Goal: Task Accomplishment & Management: Use online tool/utility

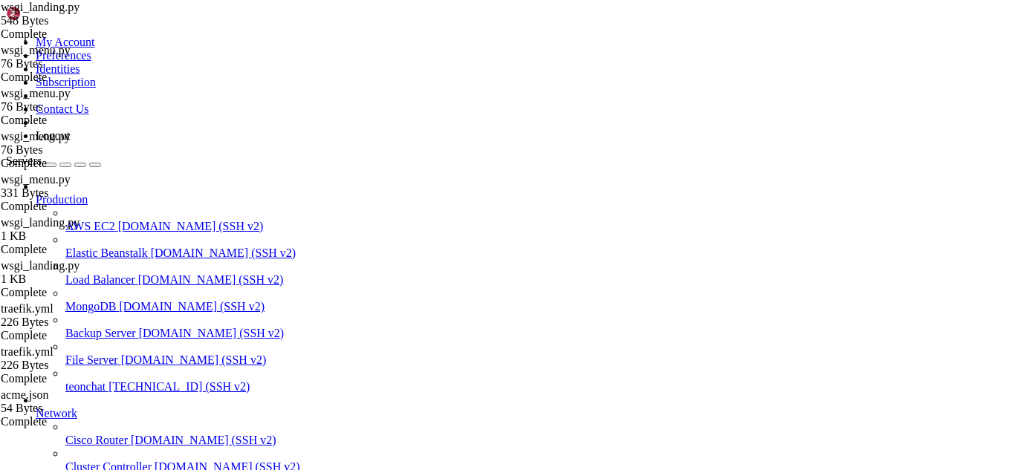
scroll to position [14, 3]
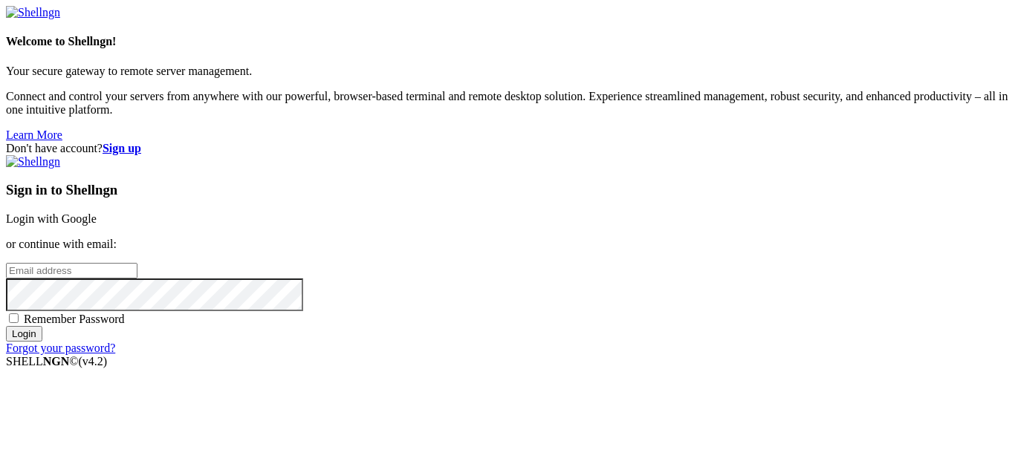
click at [97, 212] on link "Login with Google" at bounding box center [51, 218] width 91 height 13
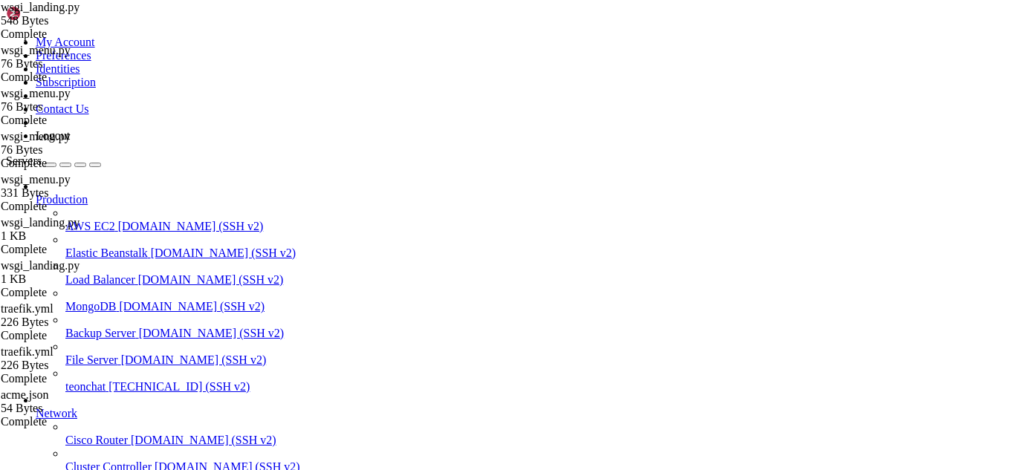
scroll to position [1403397, 0]
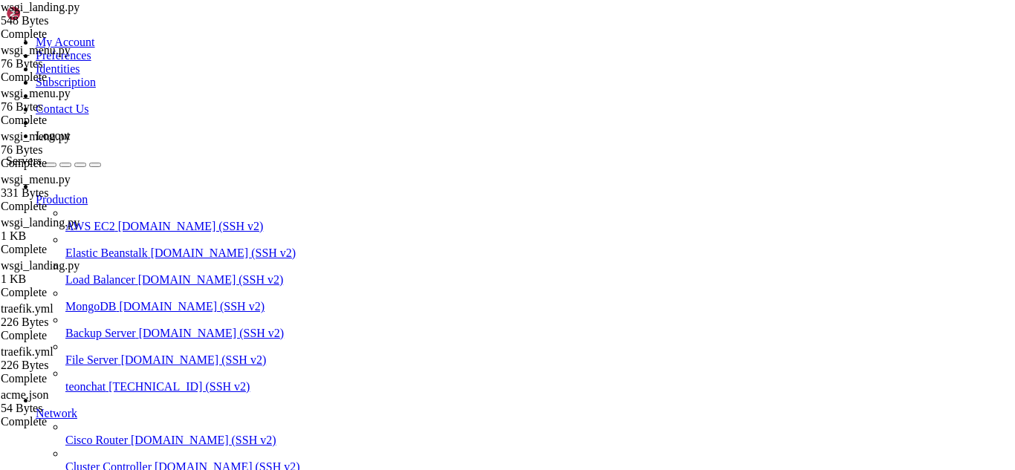
type input "/root/meuapp/flaskmkdir/oficial/menu"
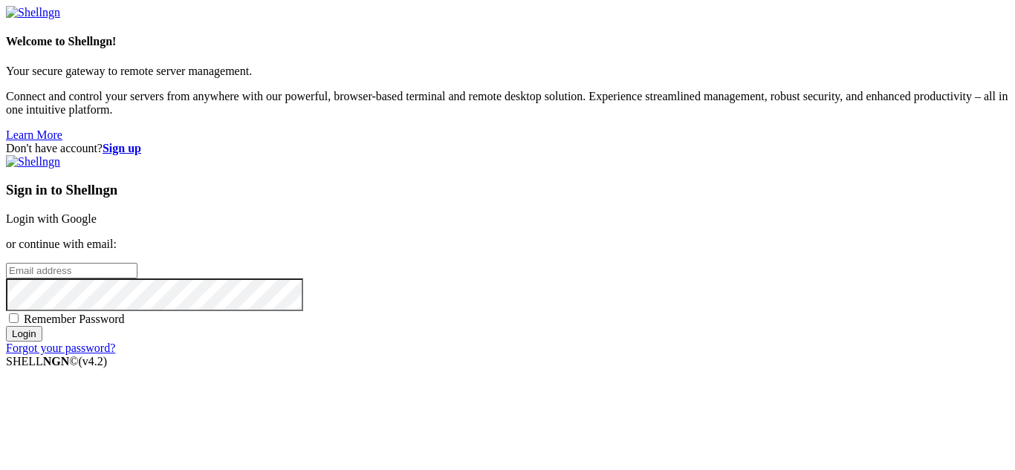
click at [97, 212] on link "Login with Google" at bounding box center [51, 218] width 91 height 13
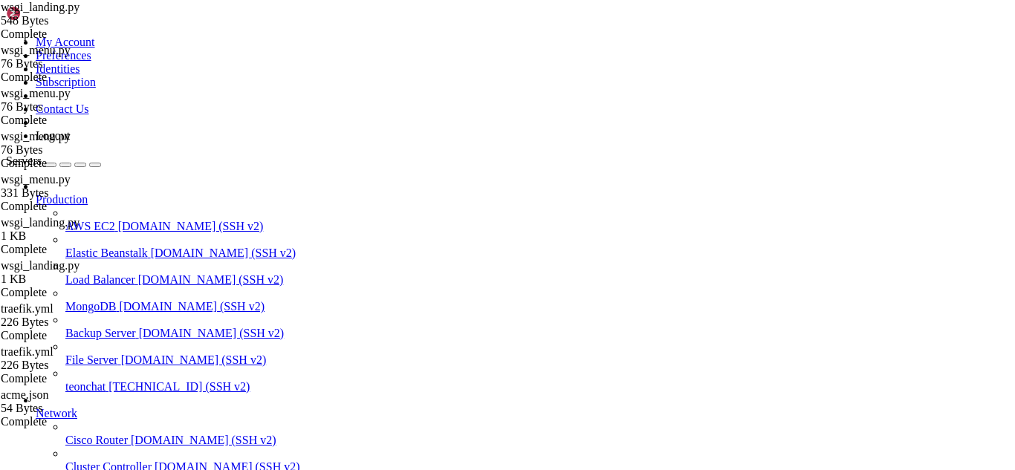
scroll to position [1403397, 0]
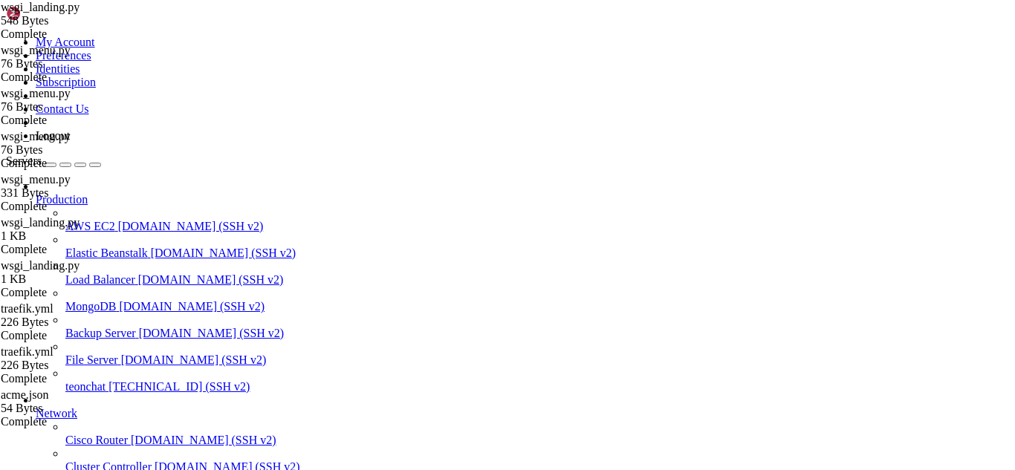
type input "/root/meuapp/flaskmkdir/oficial/app_delivery/attached_assets"
drag, startPoint x: 570, startPoint y: 51, endPoint x: 210, endPoint y: 49, distance: 360.3
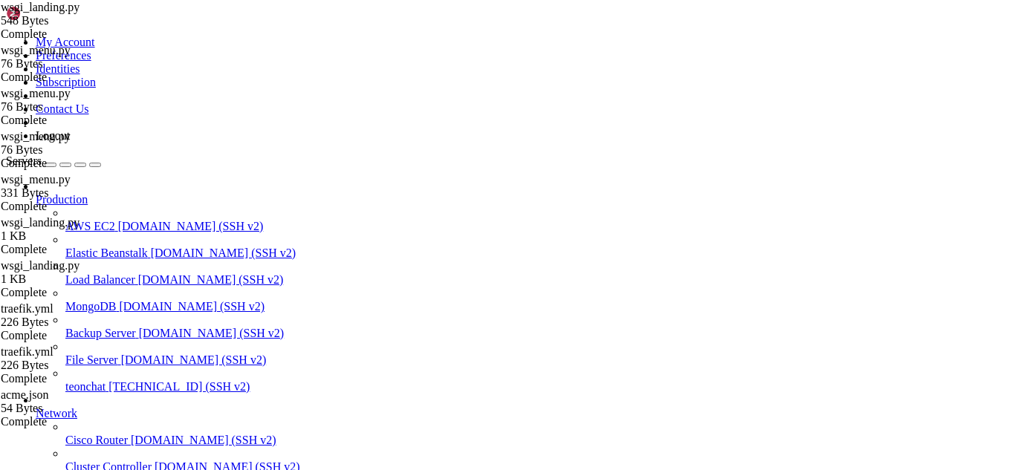
drag, startPoint x: 155, startPoint y: 1189, endPoint x: 276, endPoint y: 1195, distance: 120.5
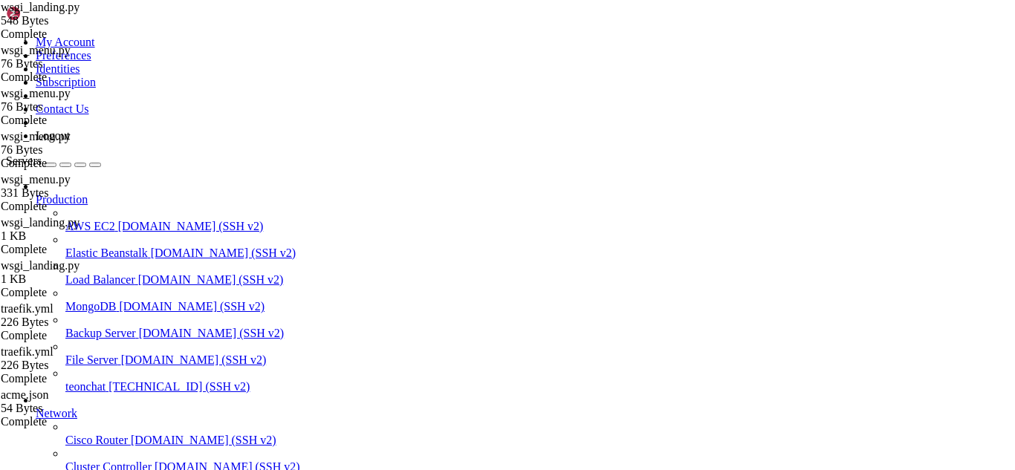
scroll to position [1403407, 0]
drag, startPoint x: 276, startPoint y: 1195, endPoint x: 338, endPoint y: 1213, distance: 64.9
drag, startPoint x: 343, startPoint y: 891, endPoint x: 282, endPoint y: 995, distance: 120.5
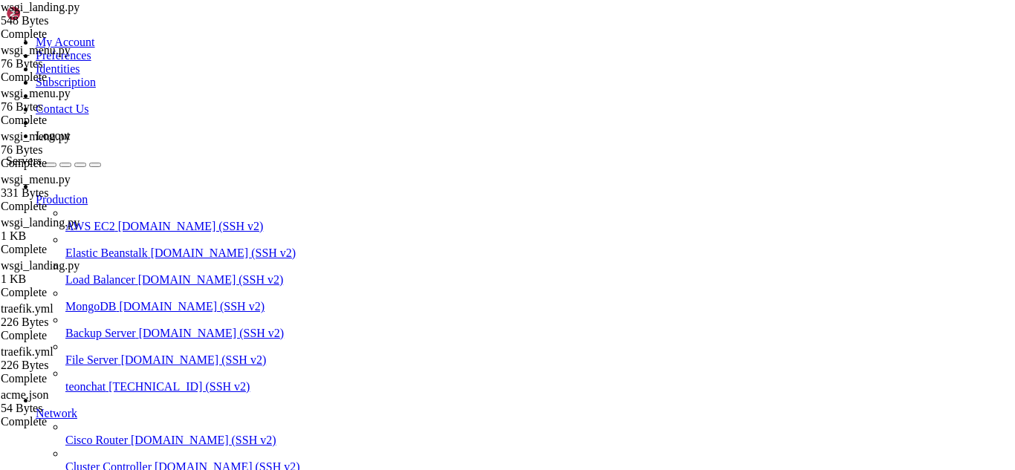
drag, startPoint x: 147, startPoint y: 934, endPoint x: 131, endPoint y: 991, distance: 58.8
drag, startPoint x: 130, startPoint y: 975, endPoint x: 104, endPoint y: 1035, distance: 64.9
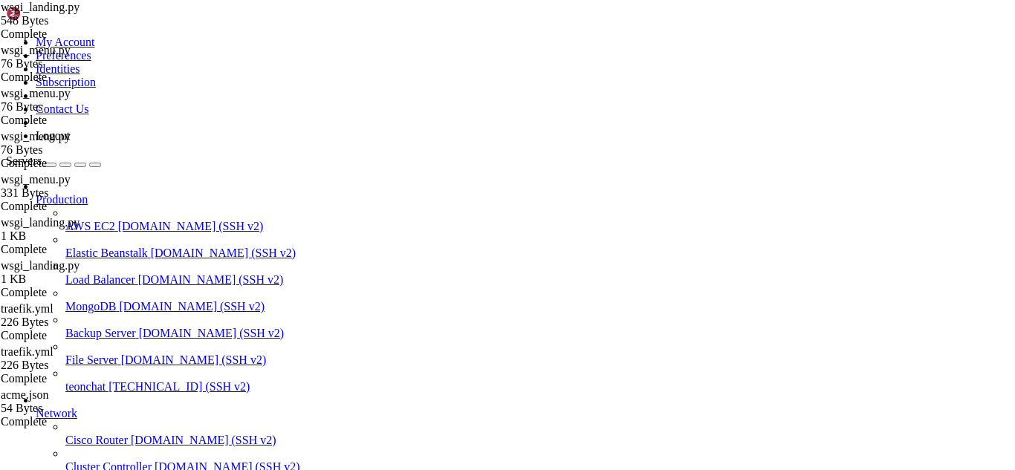
drag, startPoint x: 195, startPoint y: 1011, endPoint x: 172, endPoint y: 1095, distance: 86.8
